Goal: Information Seeking & Learning: Learn about a topic

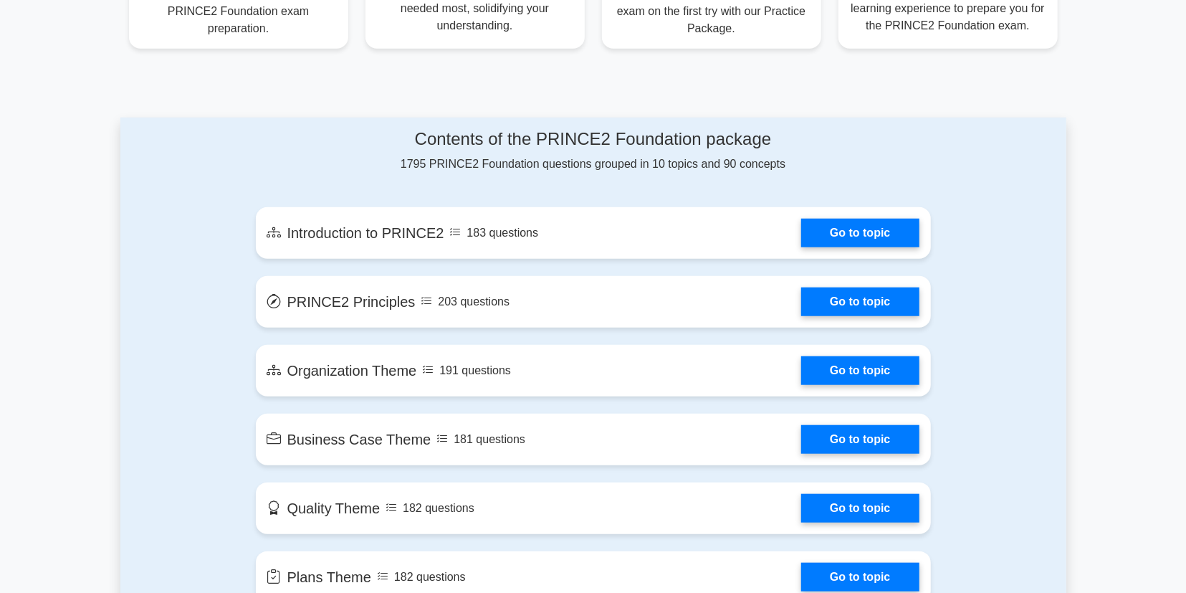
scroll to position [596, 0]
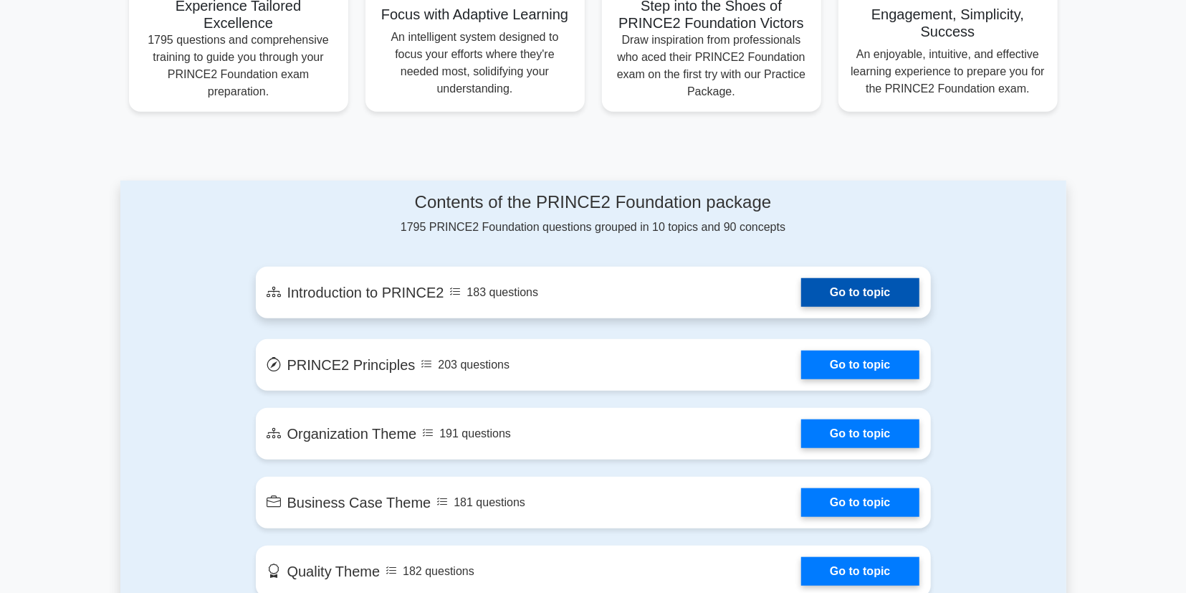
click at [866, 289] on link "Go to topic" at bounding box center [860, 292] width 118 height 29
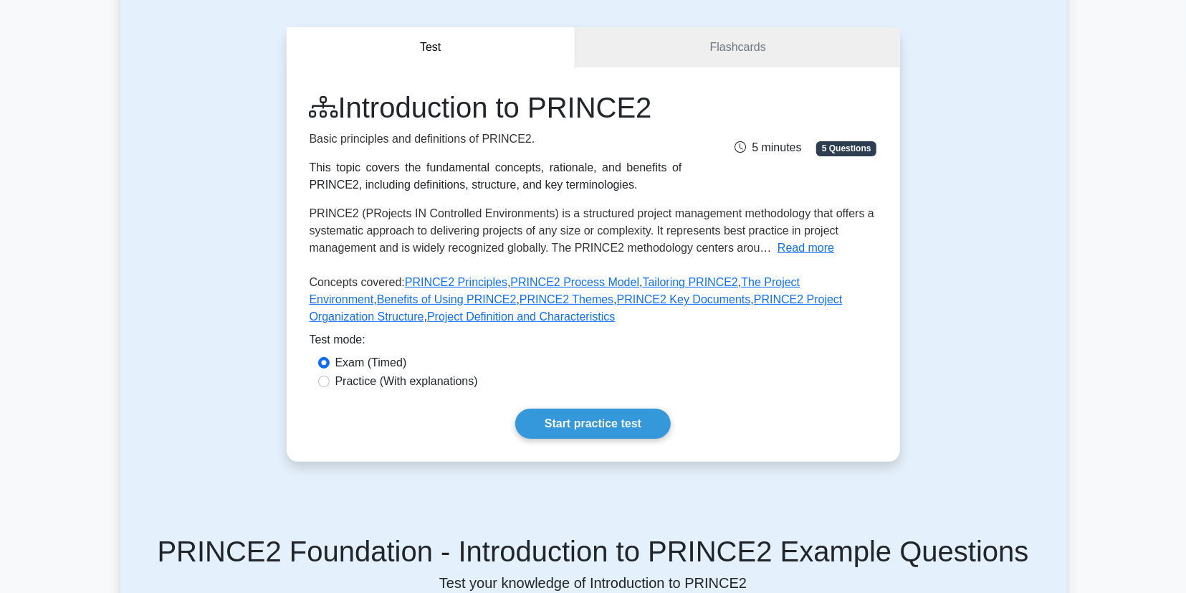
scroll to position [149, 0]
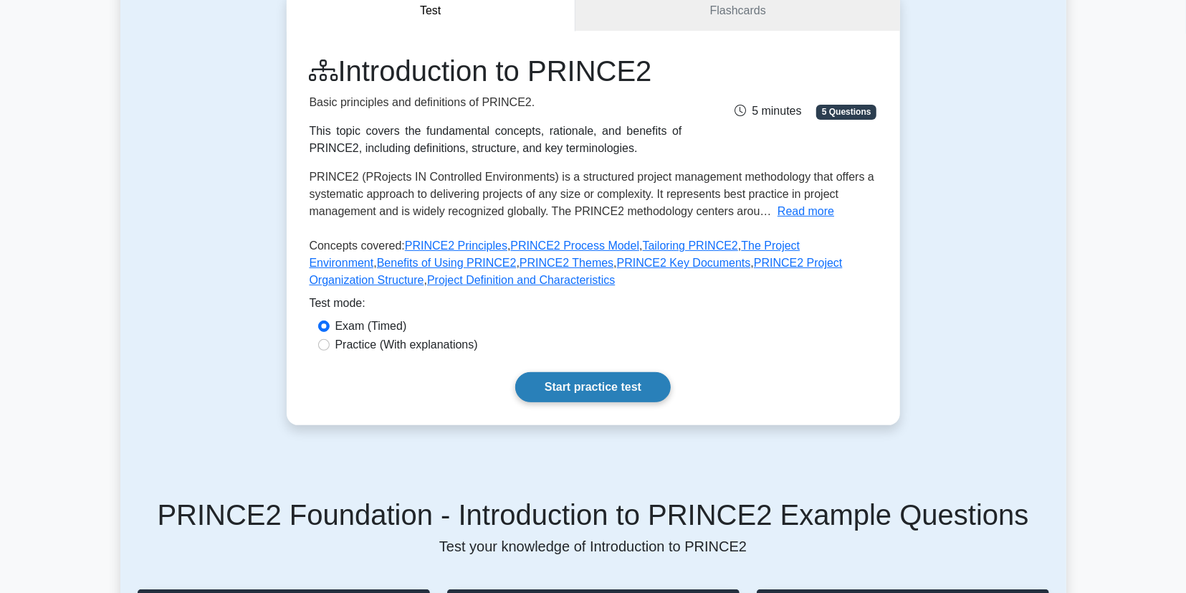
click at [620, 389] on link "Start practice test" at bounding box center [593, 387] width 156 height 30
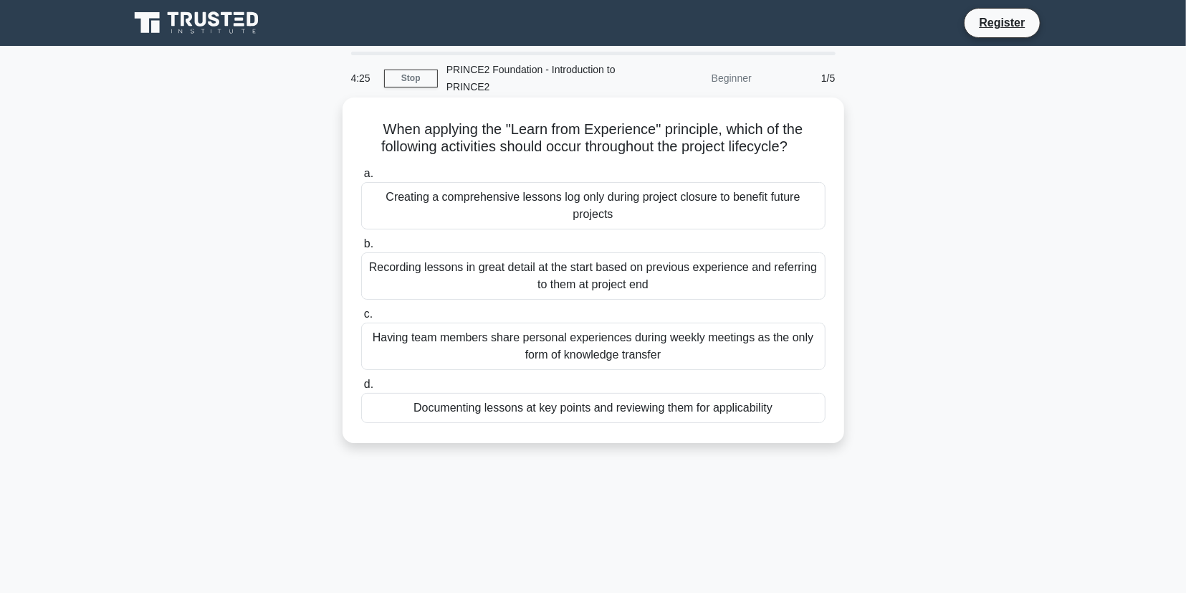
click at [630, 413] on div "Documenting lessons at key points and reviewing them for applicability" at bounding box center [593, 408] width 464 height 30
click at [361, 389] on input "d. Documenting lessons at key points and reviewing them for applicability" at bounding box center [361, 384] width 0 height 9
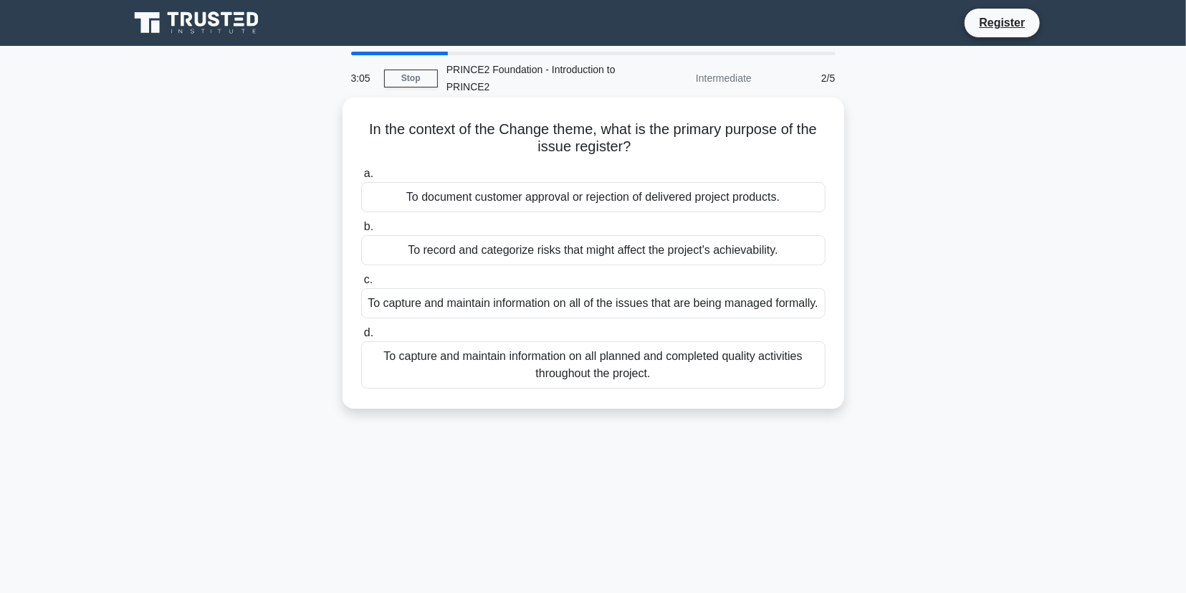
click at [684, 313] on div "To capture and maintain information on all of the issues that are being managed…" at bounding box center [593, 303] width 464 height 30
click at [361, 284] on input "c. To capture and maintain information on all of the issues that are being mana…" at bounding box center [361, 279] width 0 height 9
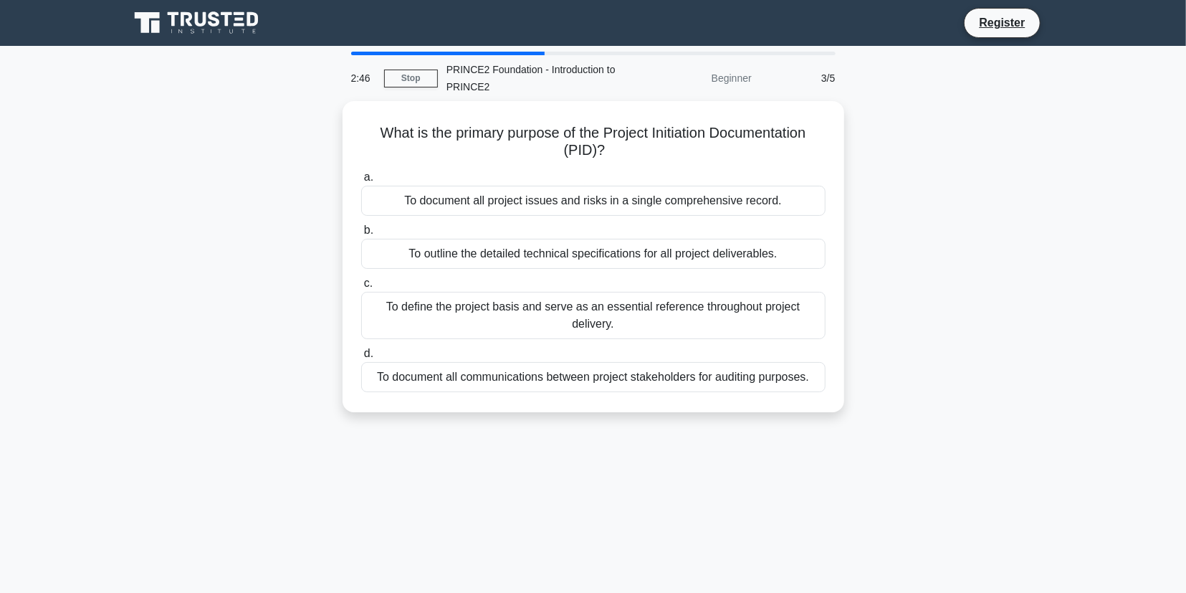
click at [684, 313] on div "To define the project basis and serve as an essential reference throughout proj…" at bounding box center [593, 315] width 464 height 47
click at [361, 288] on input "c. To define the project basis and serve as an essential reference throughout p…" at bounding box center [361, 283] width 0 height 9
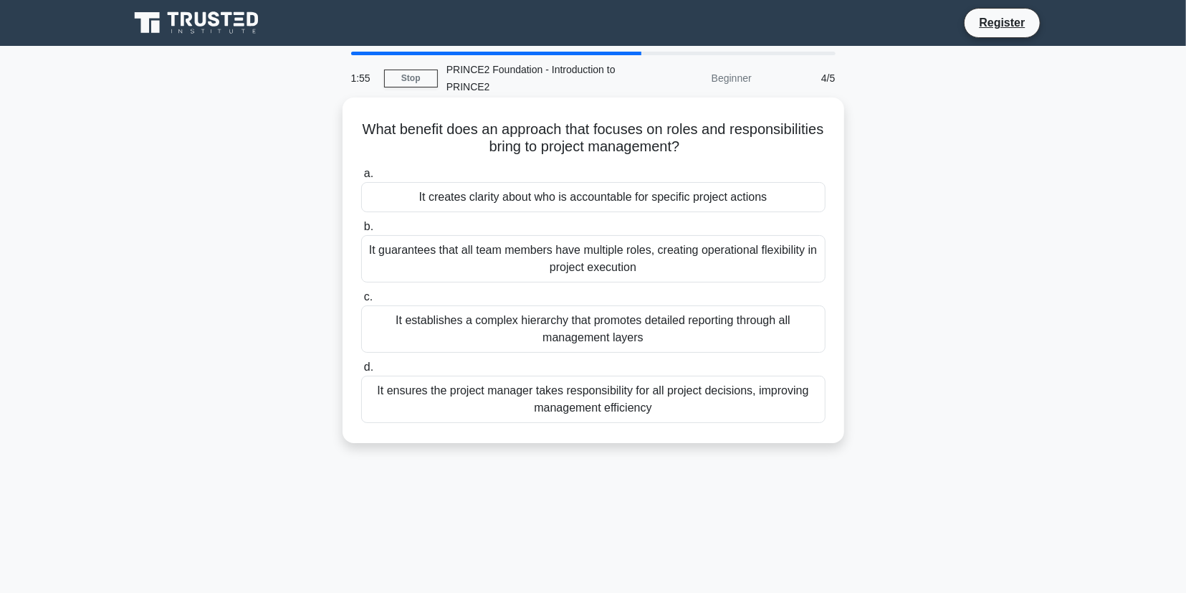
click at [722, 207] on div "It creates clarity about who is accountable for specific project actions" at bounding box center [593, 197] width 464 height 30
click at [361, 178] on input "a. It creates clarity about who is accountable for specific project actions" at bounding box center [361, 173] width 0 height 9
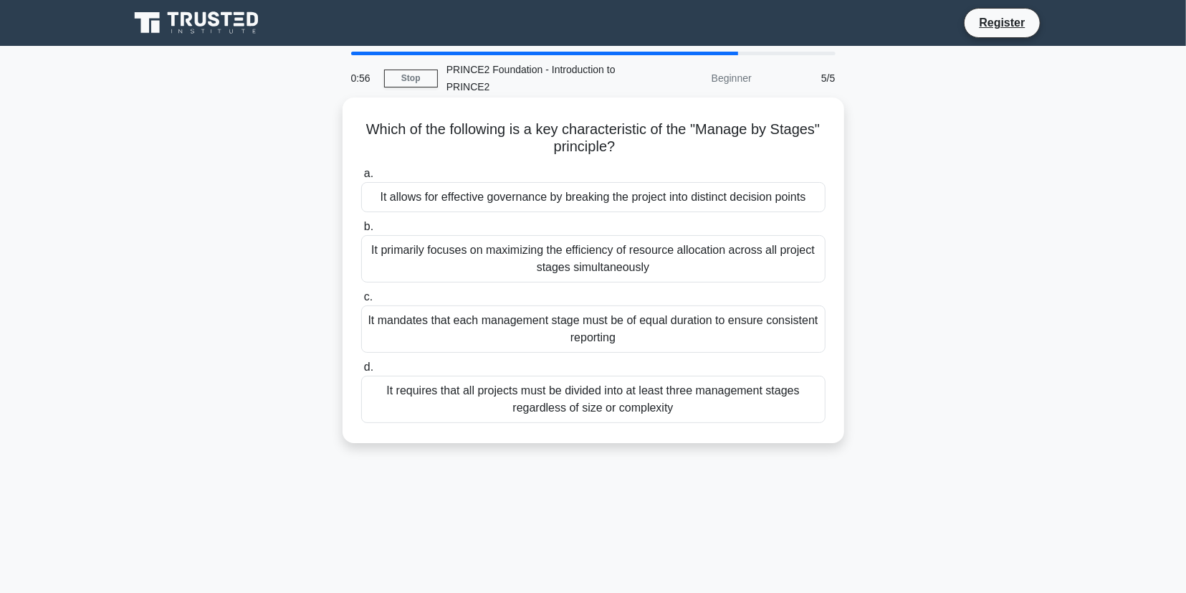
click at [723, 206] on div "It allows for effective governance by breaking the project into distinct decisi…" at bounding box center [593, 197] width 464 height 30
click at [361, 178] on input "a. It allows for effective governance by breaking the project into distinct dec…" at bounding box center [361, 173] width 0 height 9
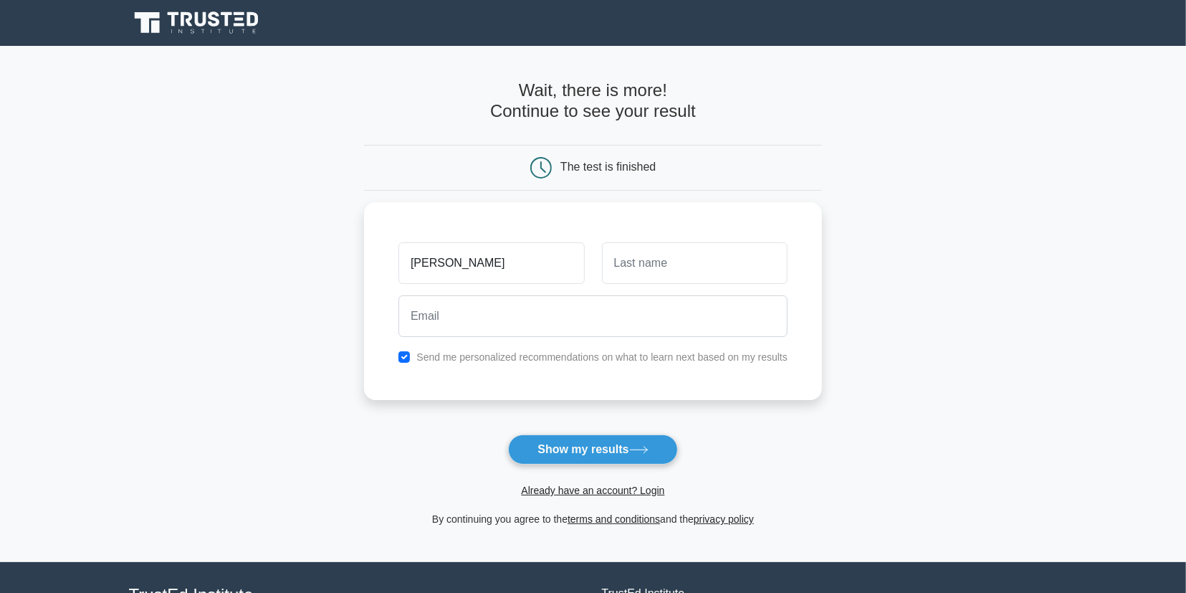
type input "[PERSON_NAME]"
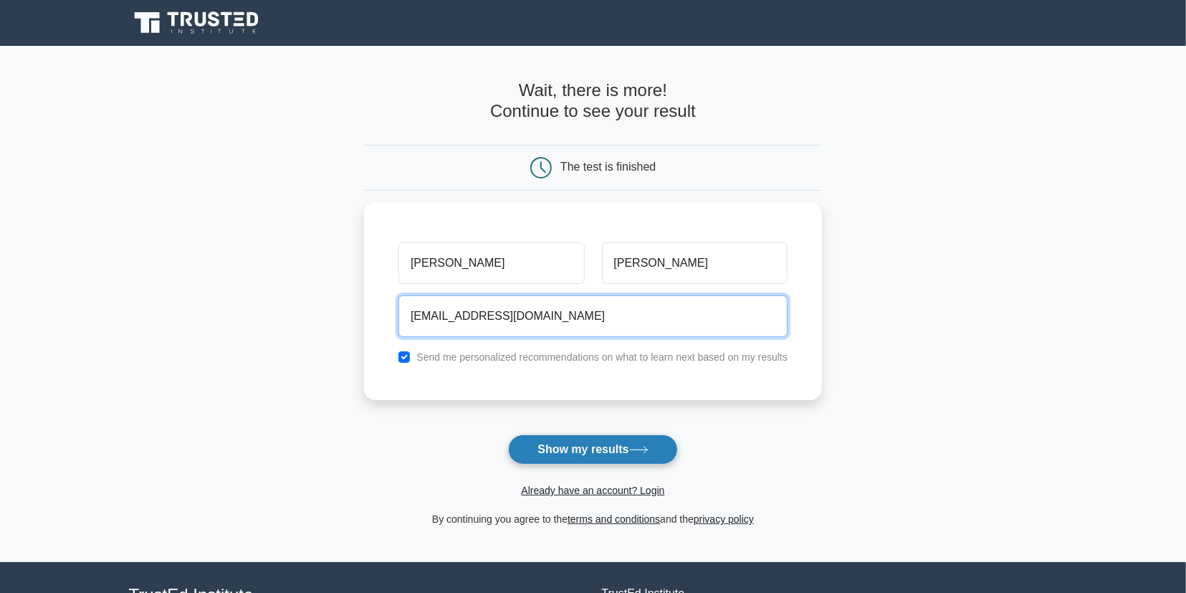
type input "cbegerald@gmail.com"
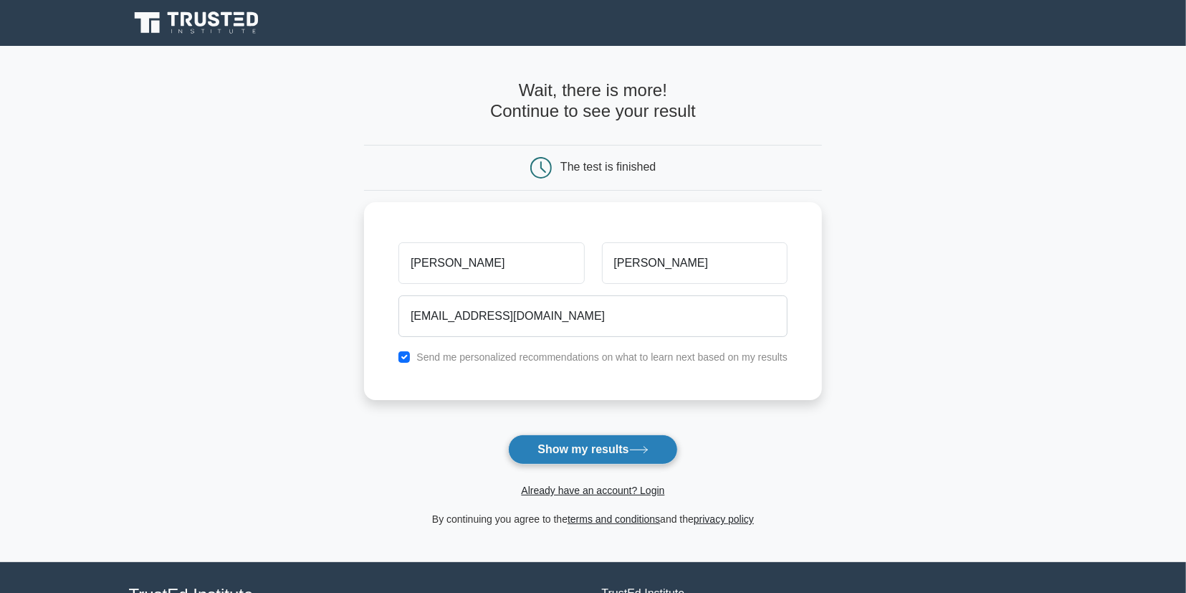
click at [569, 451] on button "Show my results" at bounding box center [592, 449] width 169 height 30
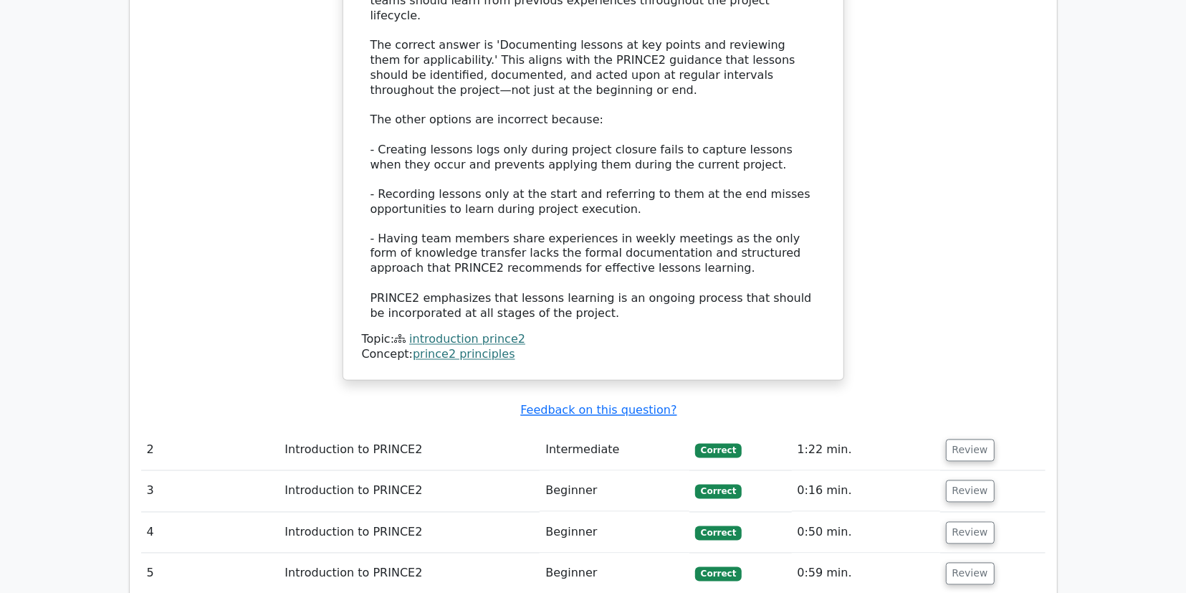
scroll to position [1565, 0]
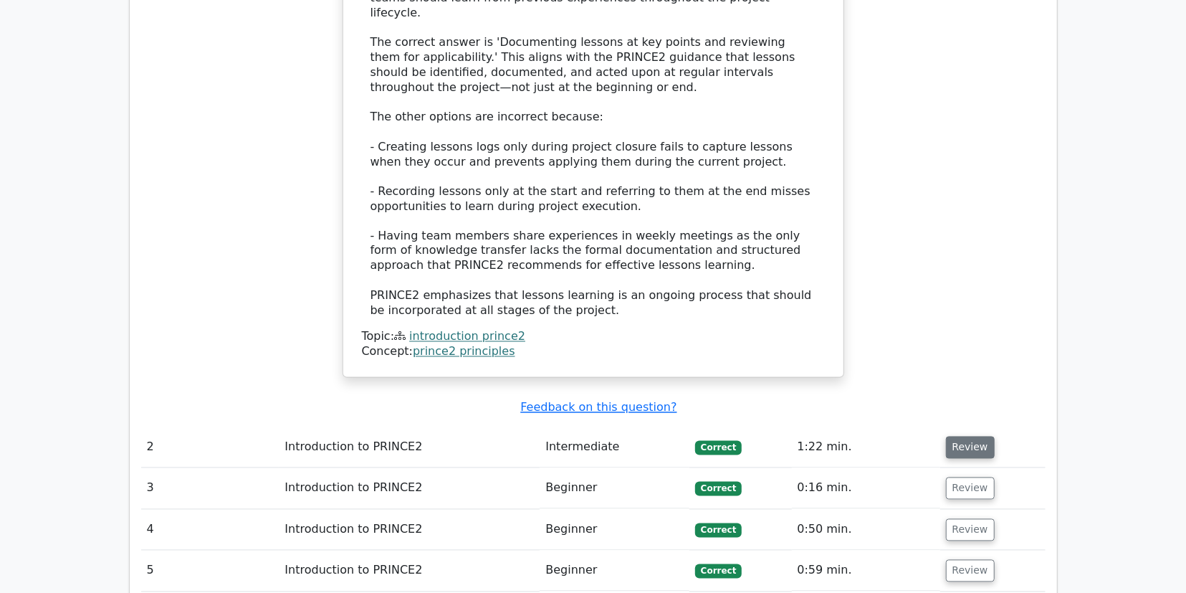
click at [975, 436] on button "Review" at bounding box center [970, 447] width 49 height 22
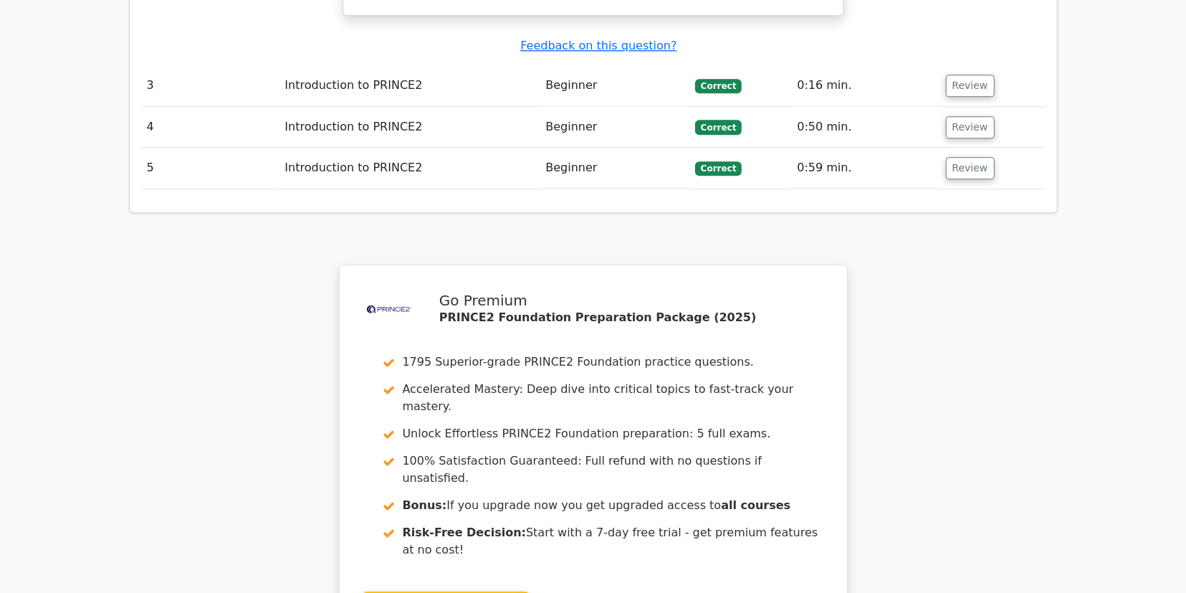
scroll to position [2608, 0]
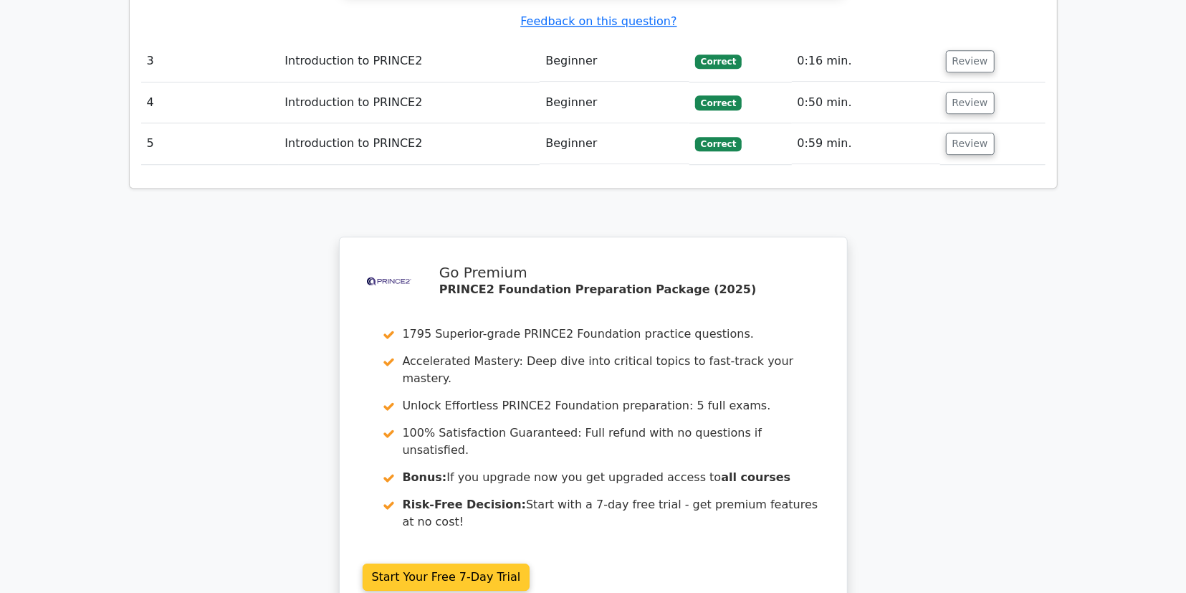
click at [458, 563] on link "Start Your Free 7-Day Trial" at bounding box center [447, 576] width 168 height 27
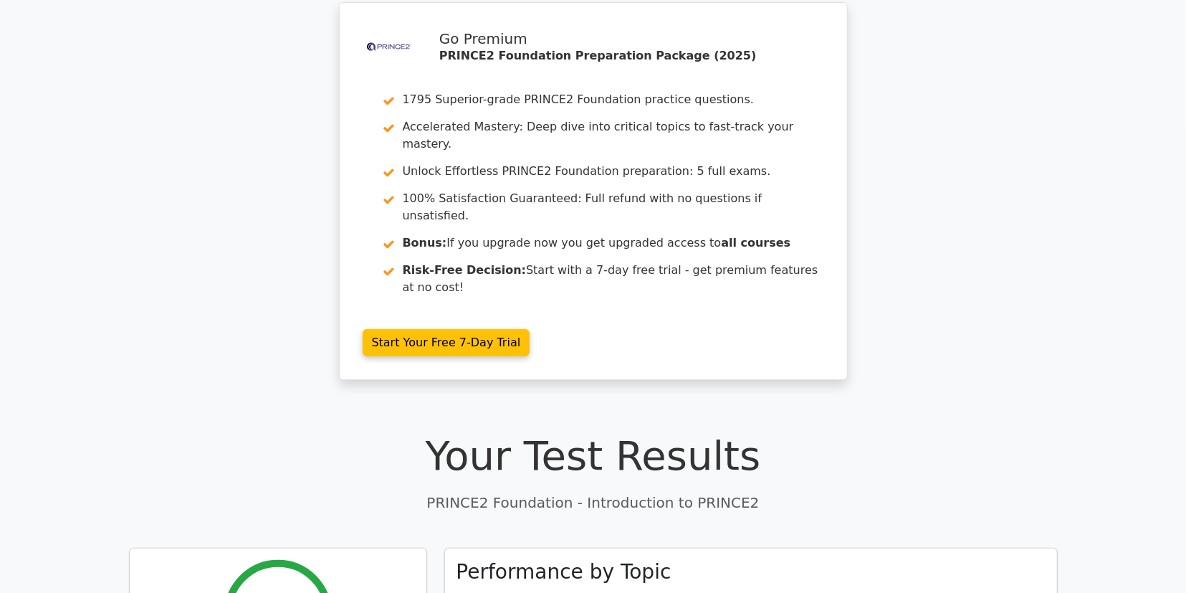
scroll to position [0, 0]
